Goal: Task Accomplishment & Management: Manage account settings

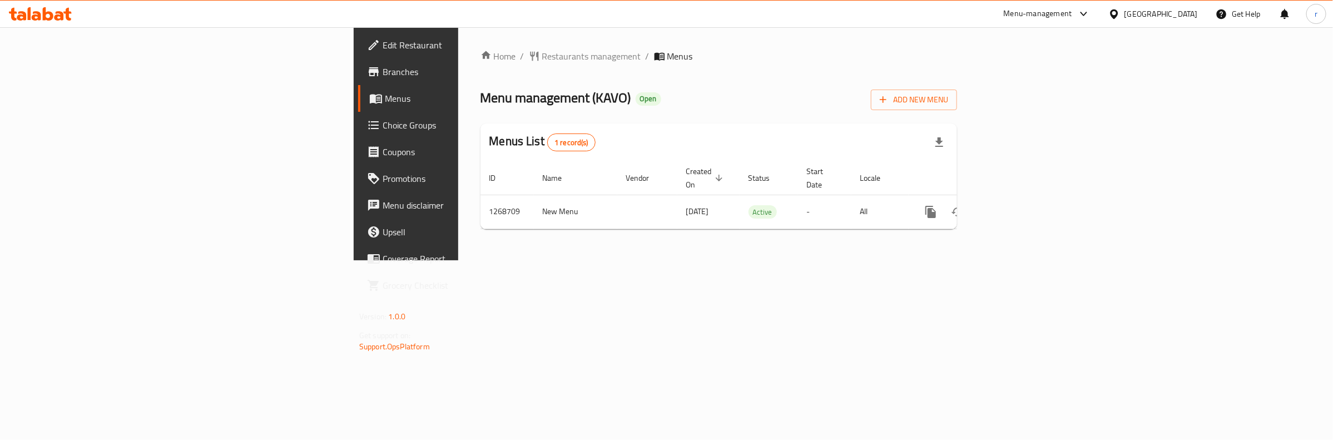
click at [383, 118] on span "Choice Groups" at bounding box center [475, 124] width 185 height 13
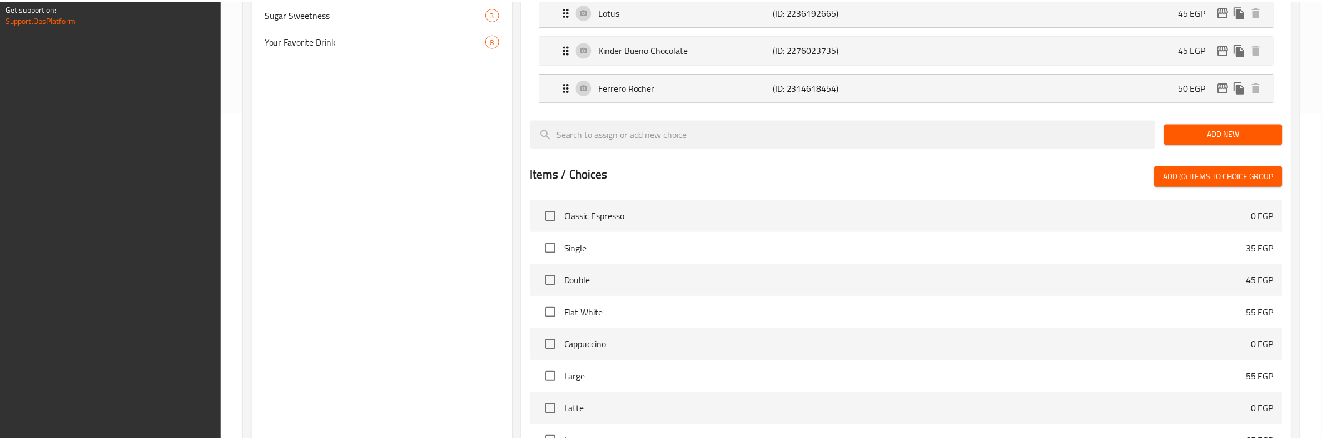
scroll to position [470, 0]
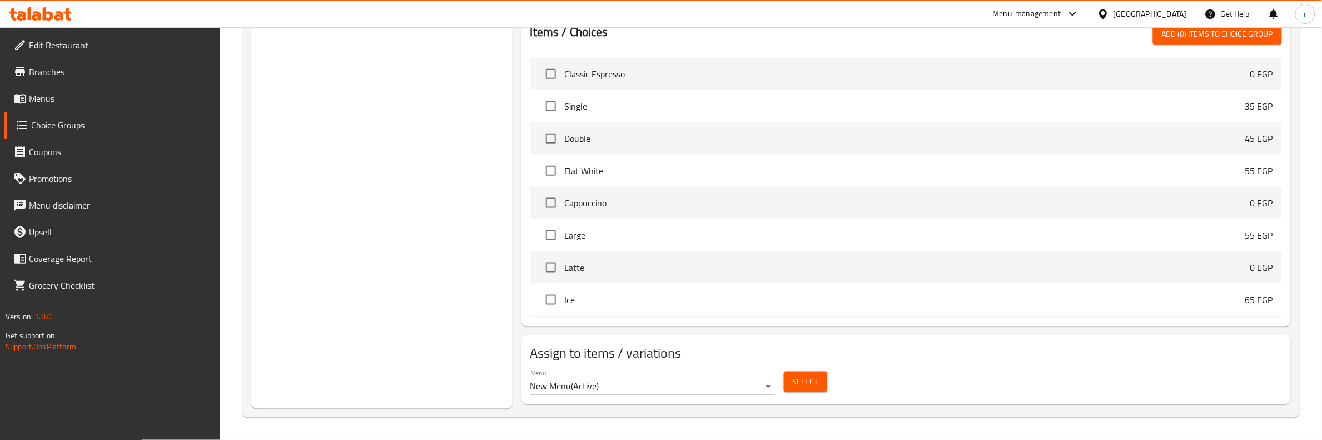
click at [360, 414] on div "Choice Groups Dippig 5 Flavor 8 Dipping 2 4 Fruit flavour 10 Choose Shakes 4 Su…" at bounding box center [771, 32] width 1058 height 770
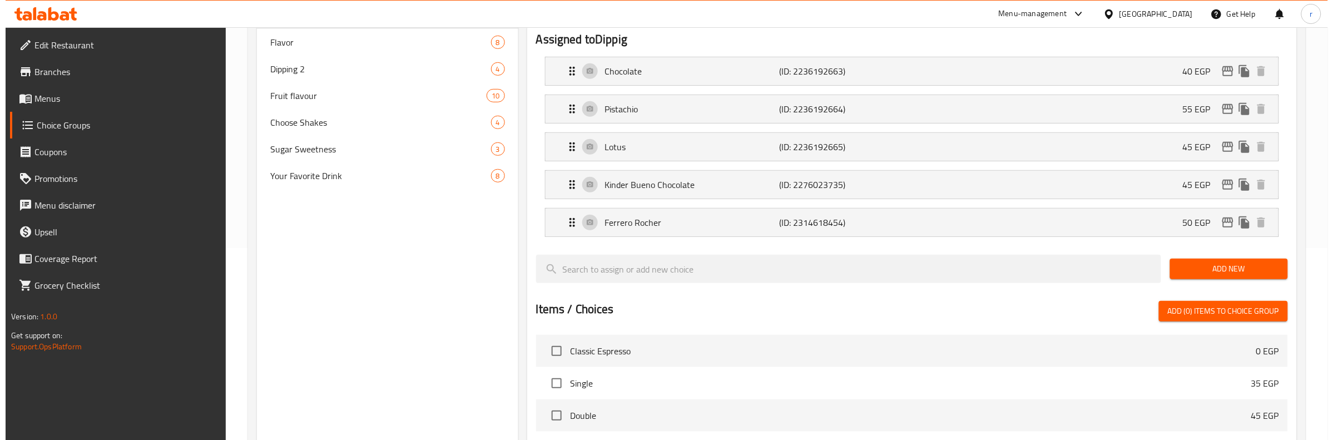
scroll to position [0, 0]
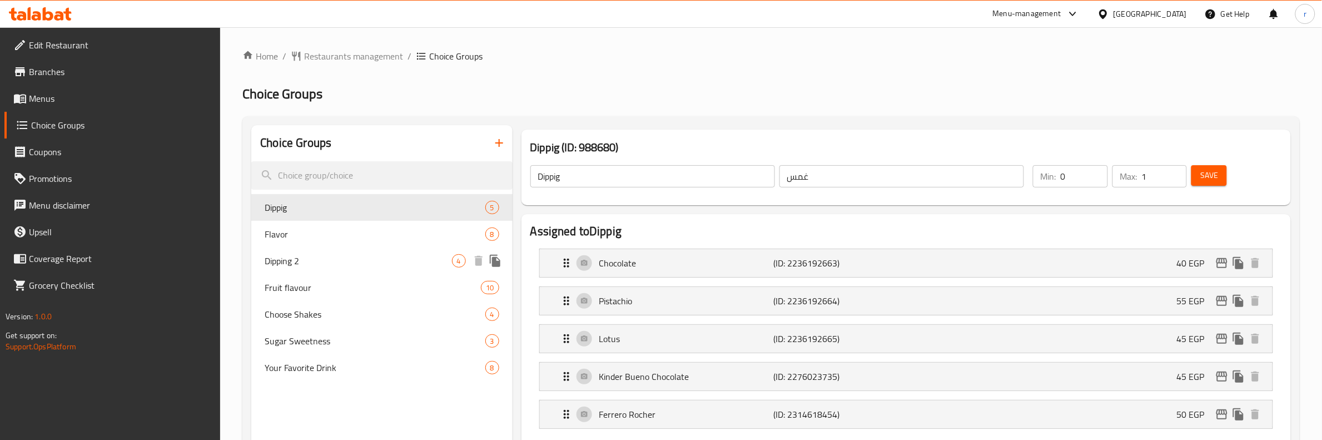
click at [341, 253] on div "Dipping 2 4" at bounding box center [381, 260] width 261 height 27
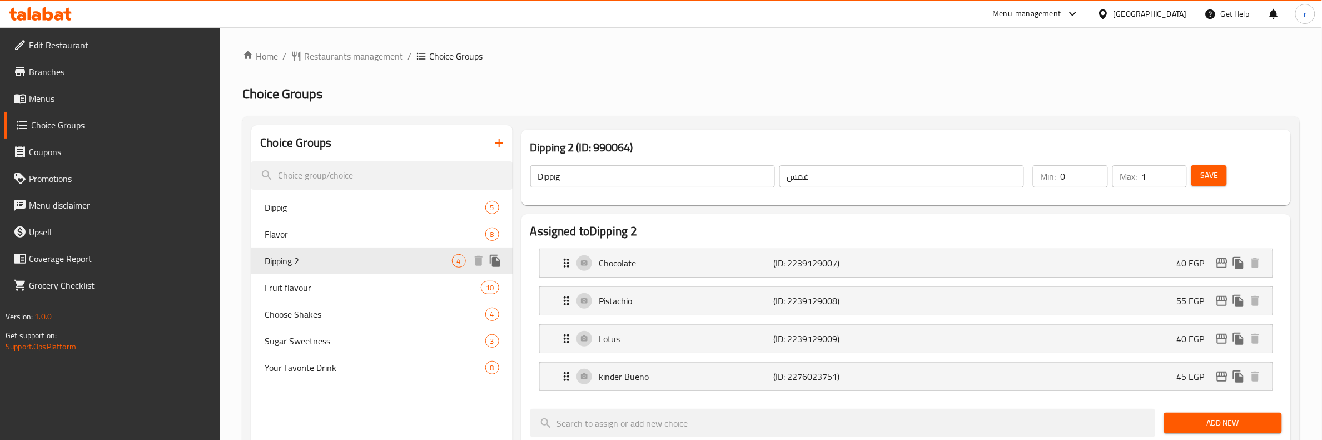
type input "Dipping 2"
type input "غموس 2"
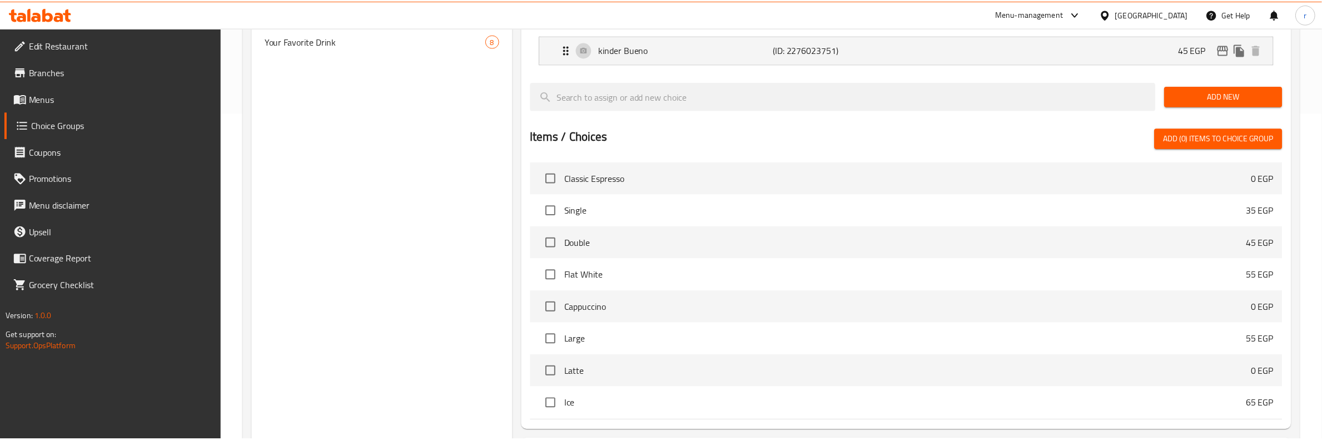
scroll to position [431, 0]
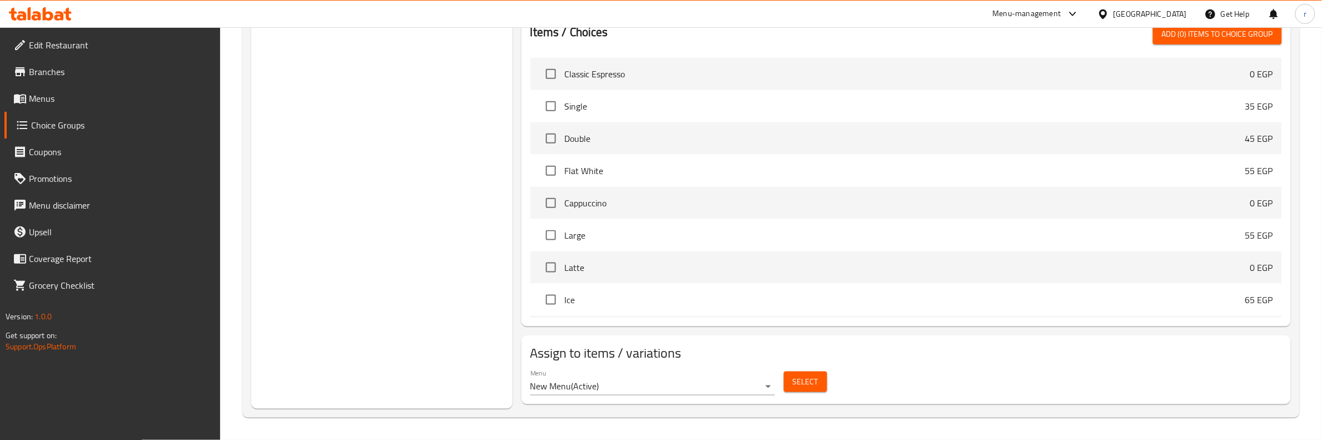
click at [426, 421] on div "Home / Restaurants management / Choice Groups Choice Groups Choice Groups Dippi…" at bounding box center [771, 17] width 1102 height 843
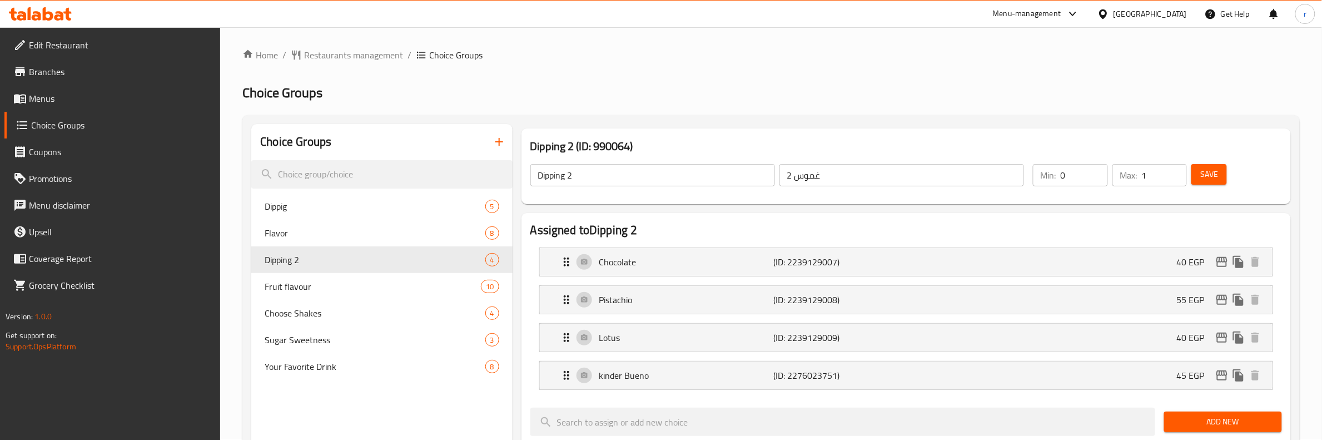
scroll to position [0, 0]
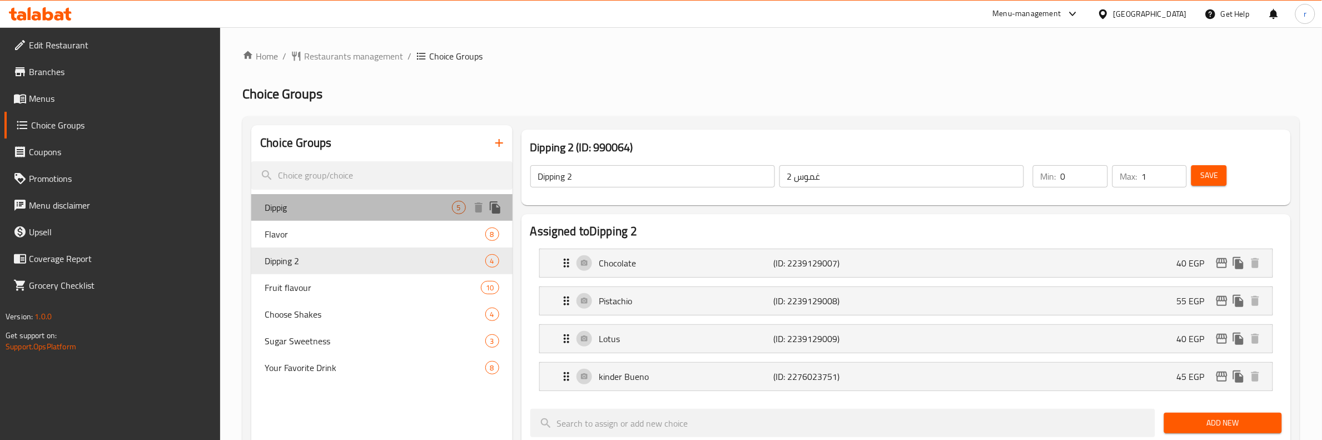
click at [360, 211] on span "Dippig" at bounding box center [358, 207] width 187 height 13
type input "Dippig"
type input "غمس"
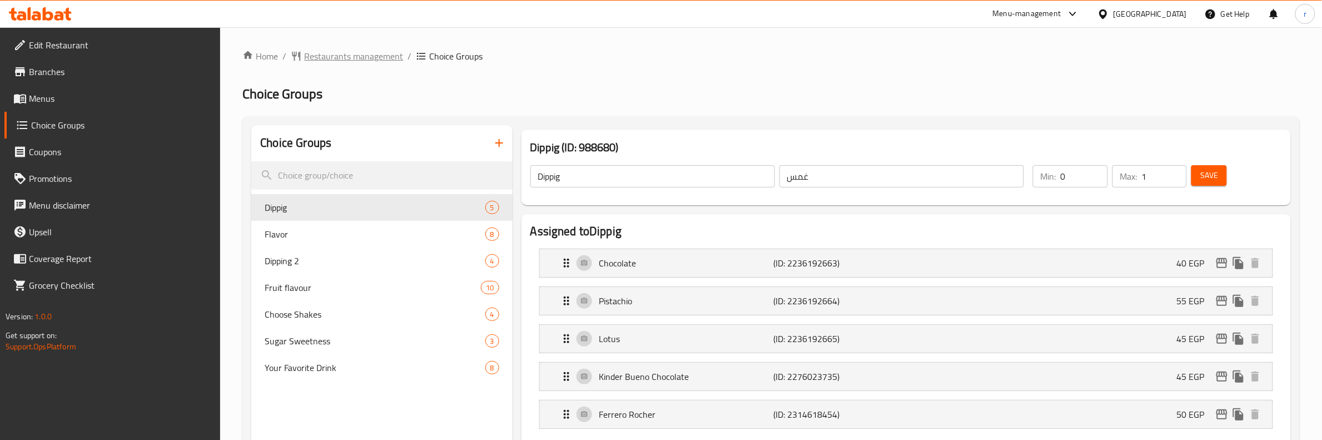
click at [329, 52] on span "Restaurants management" at bounding box center [353, 55] width 99 height 13
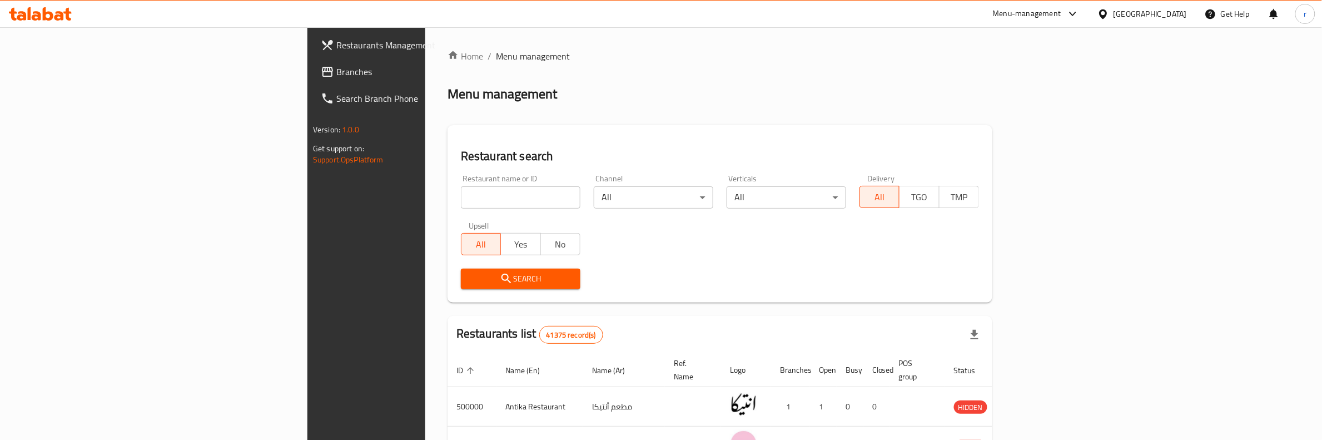
click at [336, 71] on span "Branches" at bounding box center [427, 71] width 183 height 13
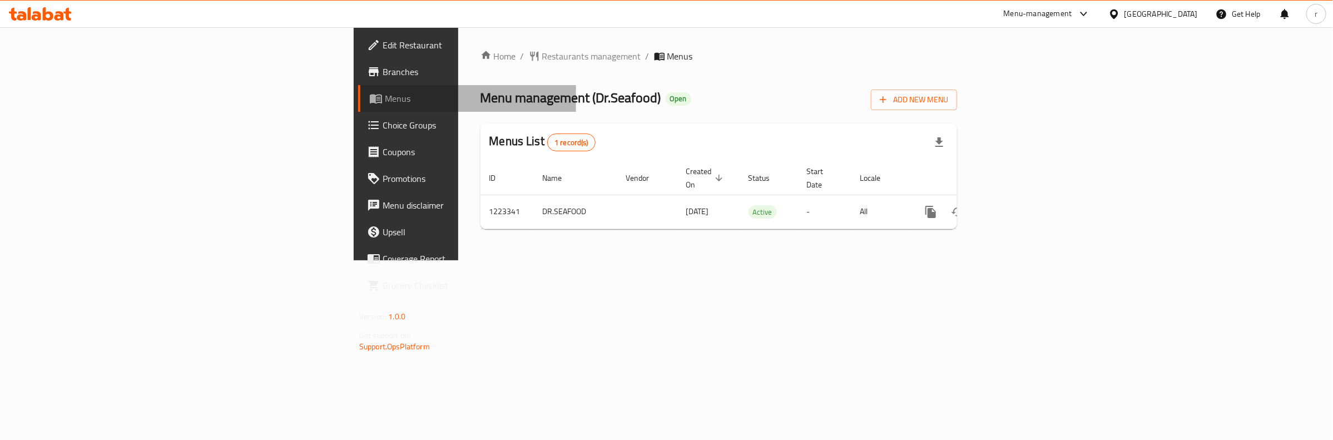
click at [385, 103] on span "Menus" at bounding box center [476, 98] width 182 height 13
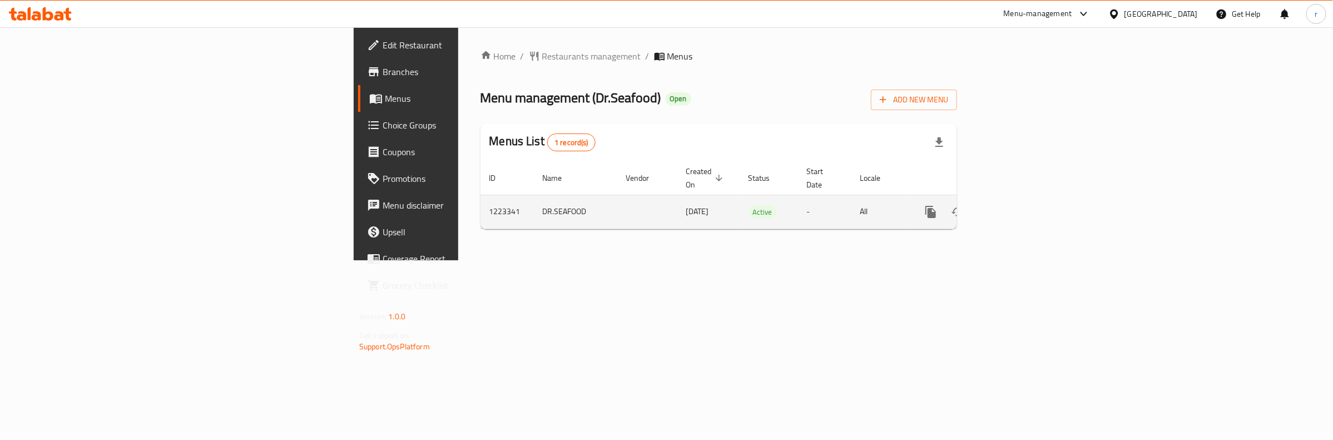
click at [1018, 205] on icon "enhanced table" at bounding box center [1010, 211] width 13 height 13
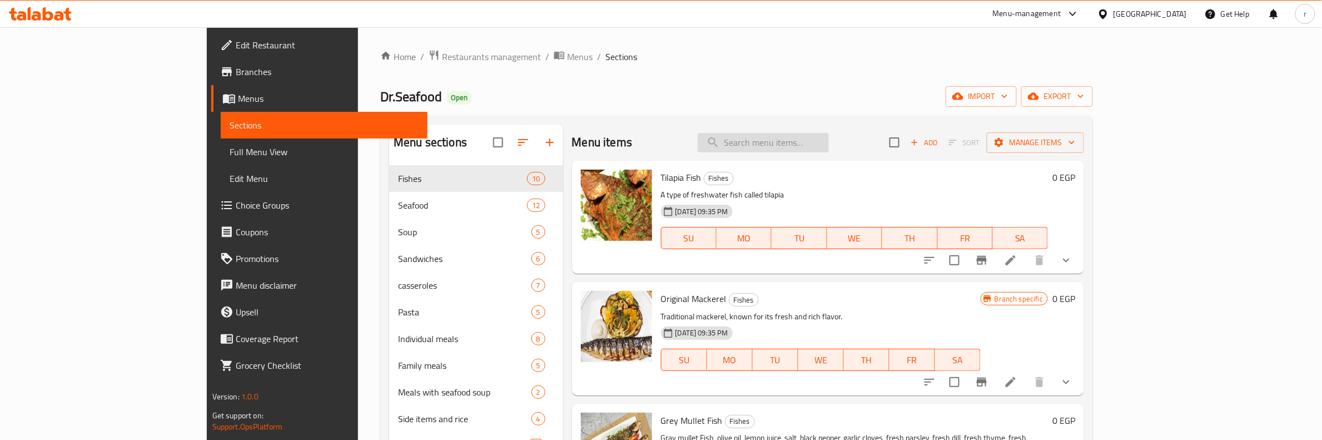
click at [825, 149] on input "search" at bounding box center [763, 142] width 131 height 19
paste input "Dr. Seafood Meal With Vegetables Is Enough For 3 People"
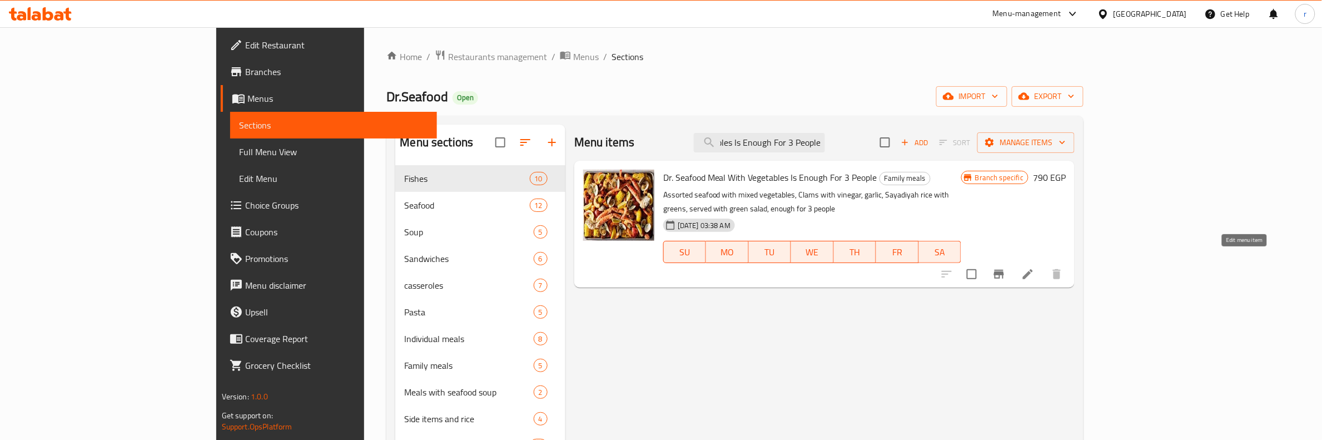
type input "Dr. Seafood Meal With Vegetables Is Enough For 3 People"
click at [1033, 269] on icon at bounding box center [1028, 274] width 10 height 10
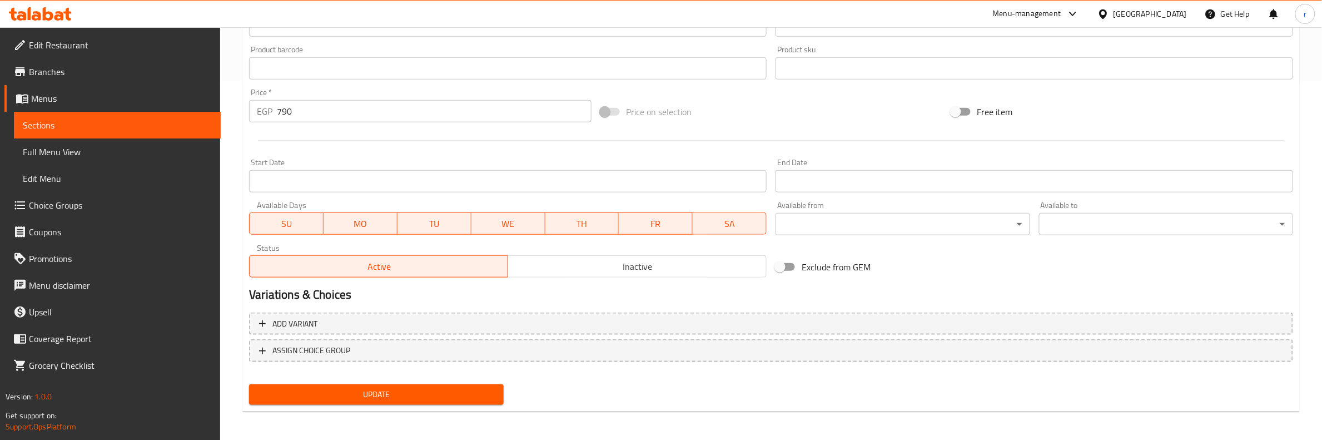
scroll to position [360, 0]
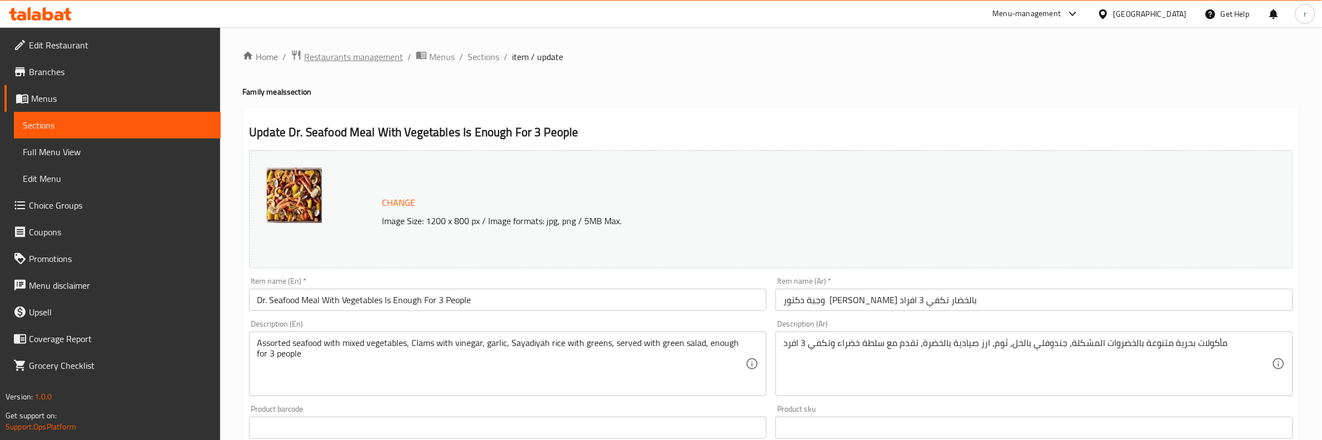
click at [348, 58] on span "Restaurants management" at bounding box center [353, 56] width 99 height 13
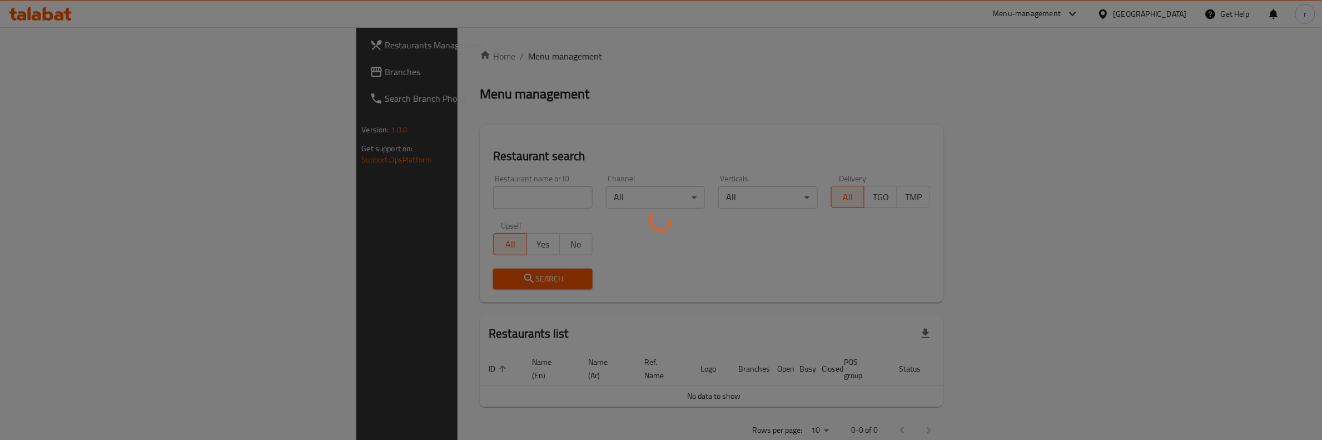
click at [82, 71] on div at bounding box center [661, 220] width 1322 height 440
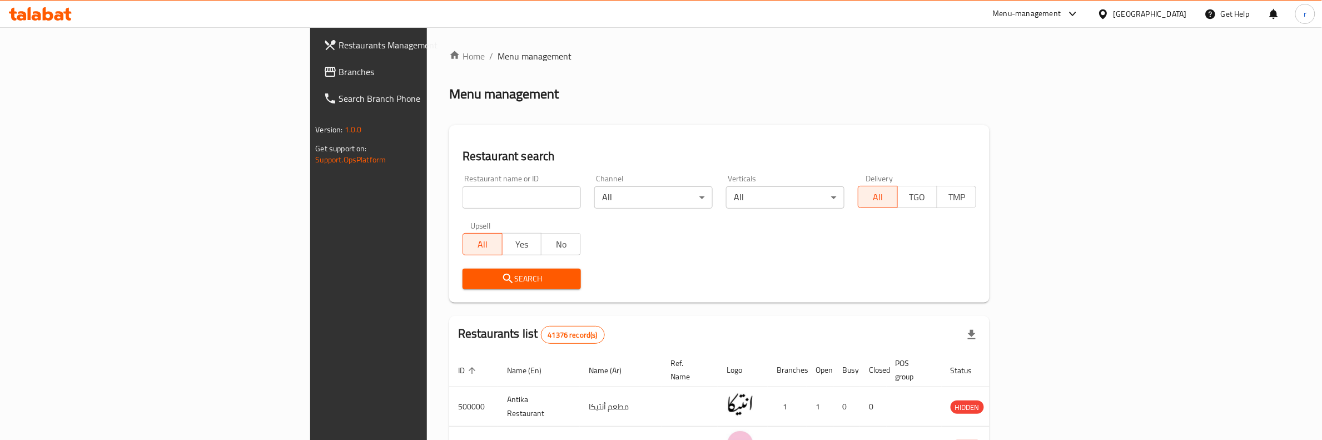
click at [339, 73] on span "Branches" at bounding box center [430, 71] width 183 height 13
